Goal: Register for event/course

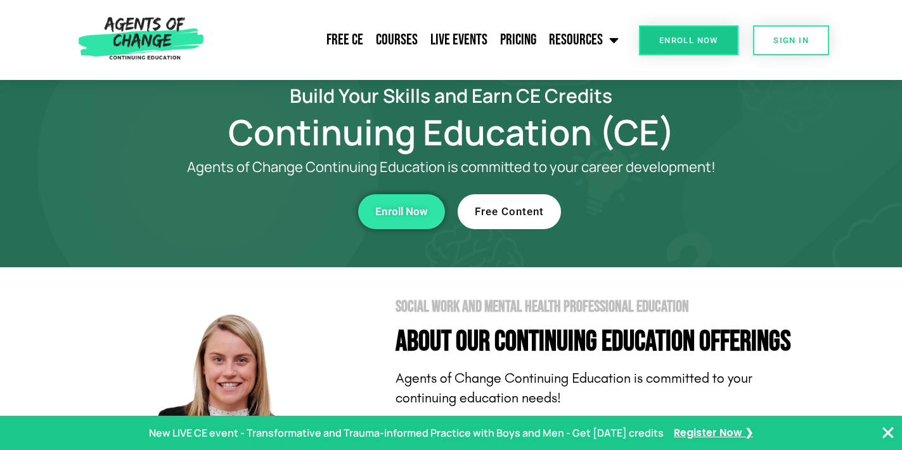
scroll to position [27, 0]
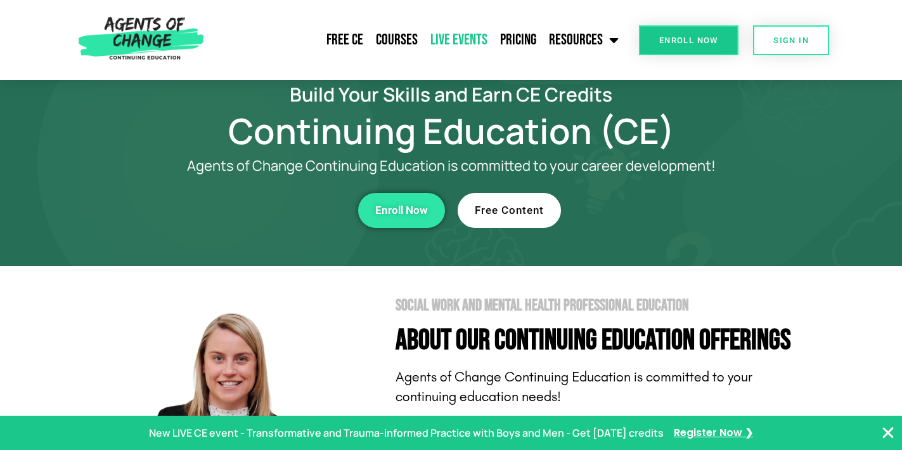
click at [454, 37] on link "Live Events" at bounding box center [459, 40] width 70 height 32
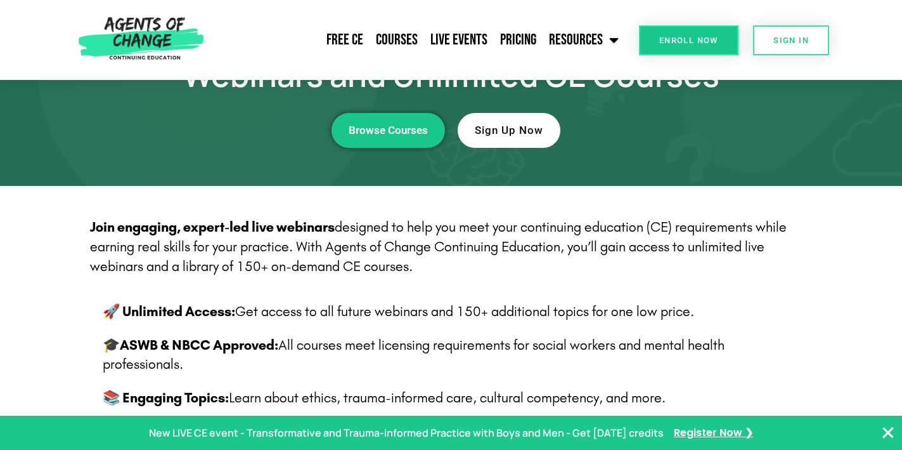
scroll to position [144, 0]
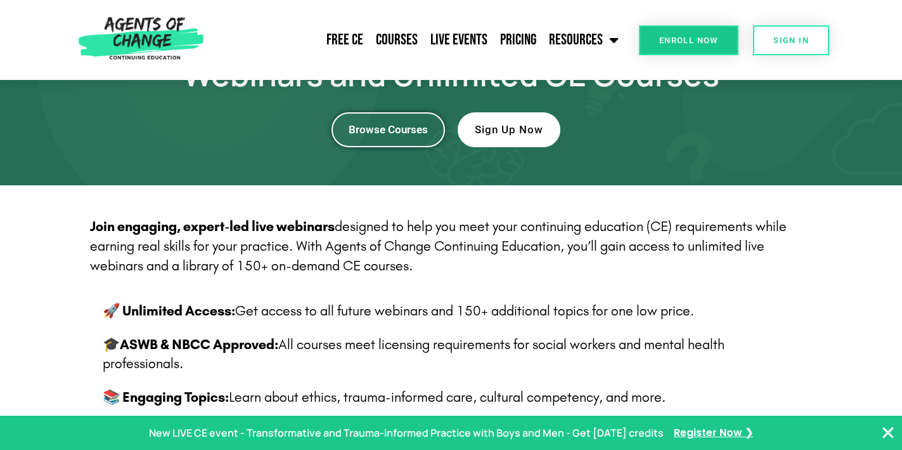
click at [395, 134] on span "Browse Courses" at bounding box center [388, 129] width 79 height 11
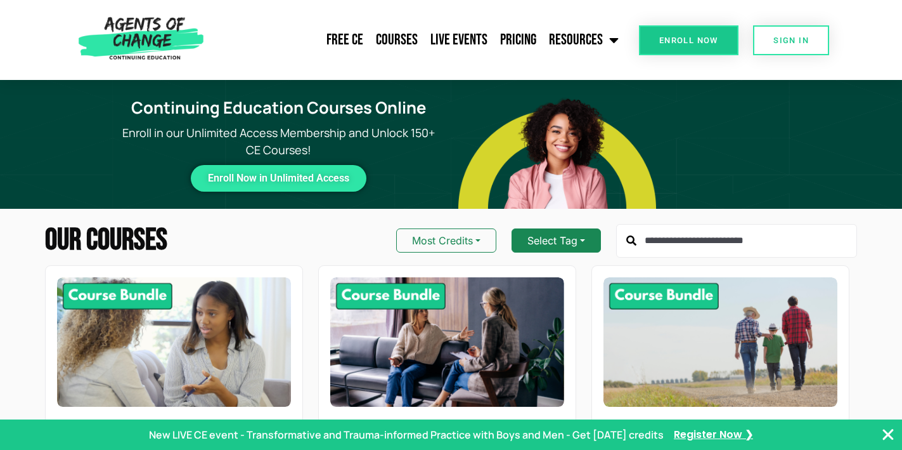
click at [538, 240] on button "Select Tag" at bounding box center [556, 240] width 89 height 24
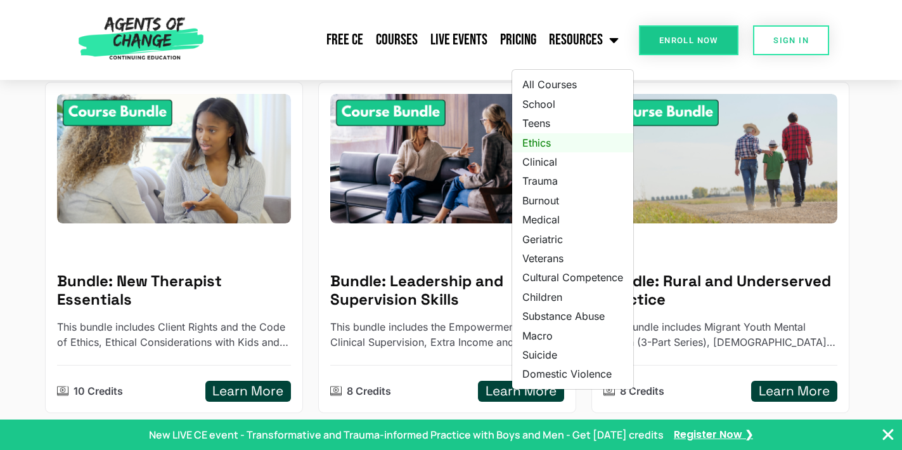
scroll to position [190, 0]
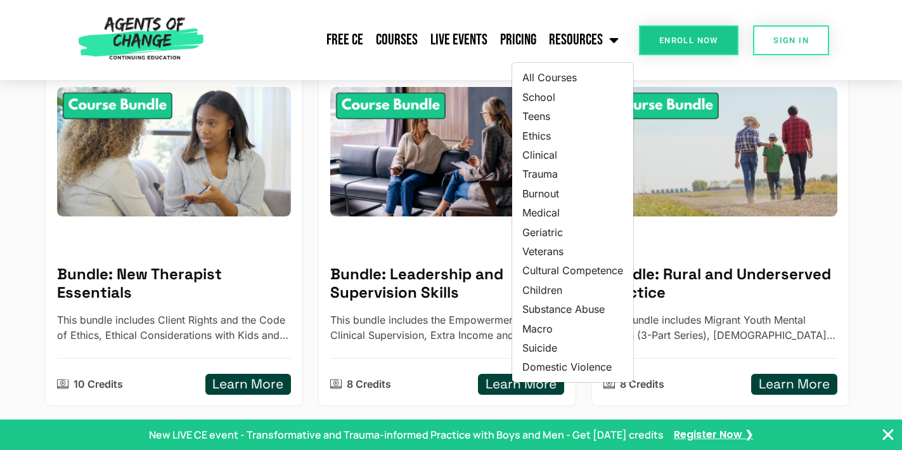
click at [851, 196] on div "Bundle: Rural and Underserved Practice This bundle includes Migrant Youth Menta…" at bounding box center [720, 240] width 273 height 331
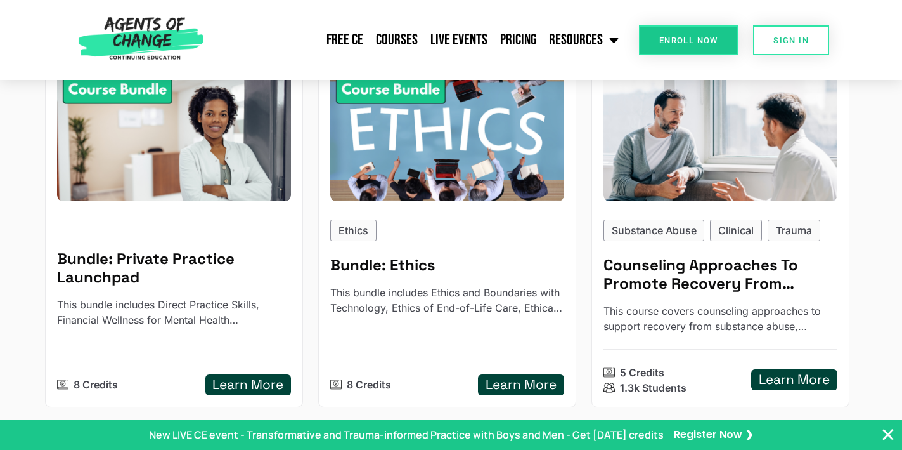
scroll to position [566, 0]
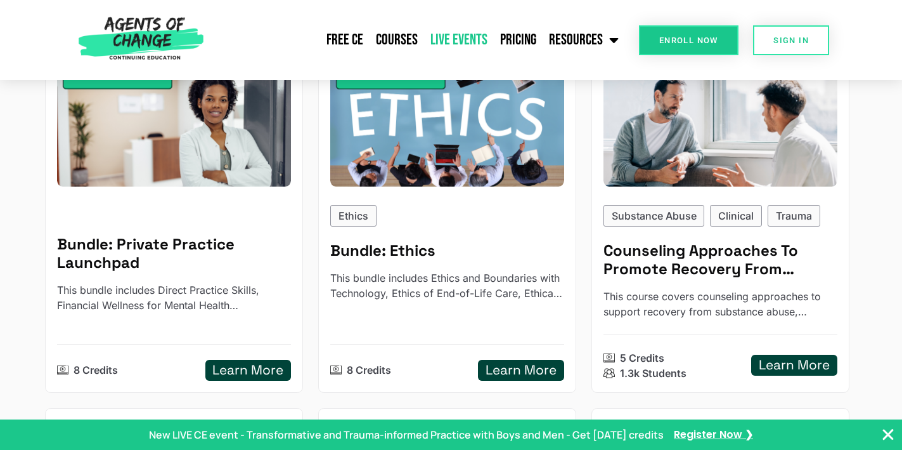
click at [463, 41] on link "Live Events" at bounding box center [459, 40] width 70 height 32
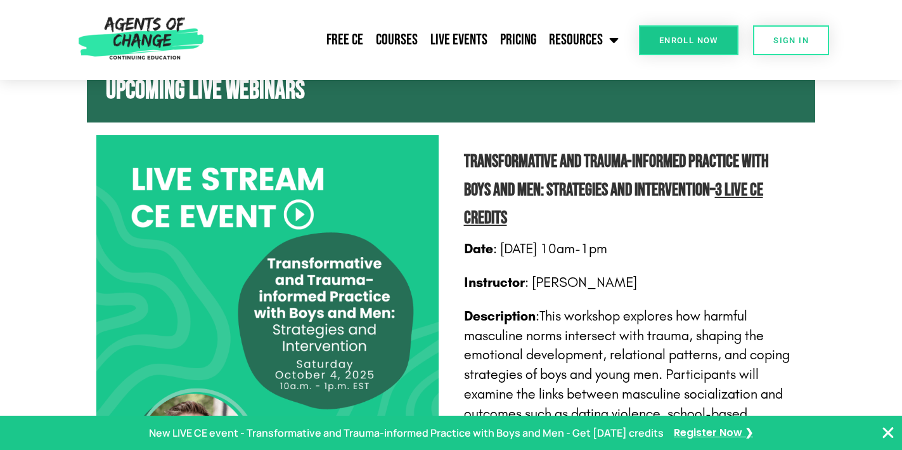
scroll to position [623, 0]
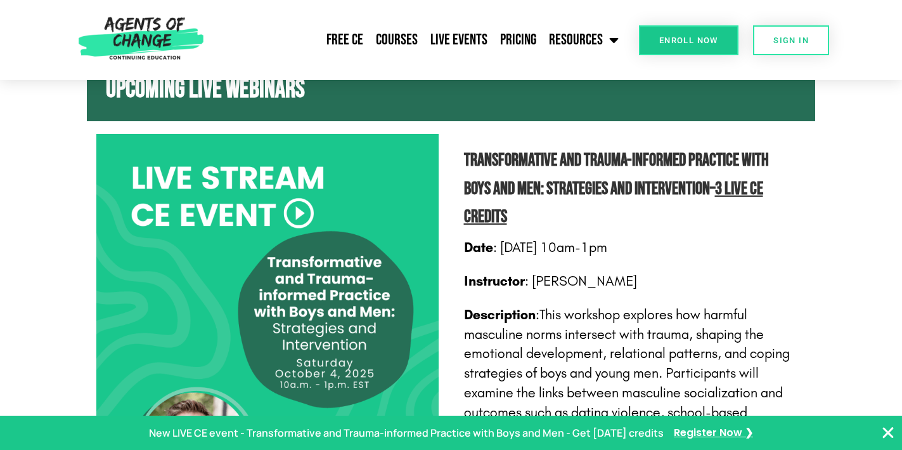
click at [538, 154] on b "Transformative and Trauma-informed Practice with Boys and Men: Strategies and I…" at bounding box center [616, 174] width 305 height 49
click at [627, 179] on b "Transformative and Trauma-informed Practice with Boys and Men: Strategies and I…" at bounding box center [616, 174] width 305 height 49
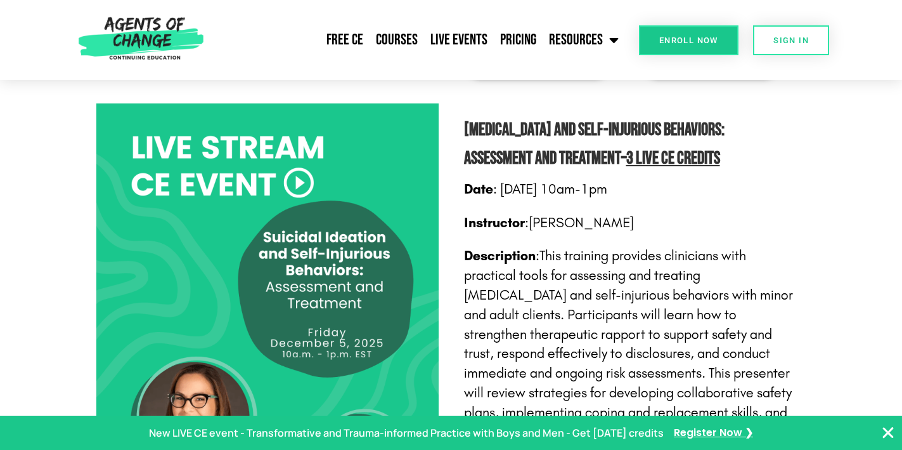
scroll to position [1846, 0]
